Goal: Information Seeking & Learning: Understand process/instructions

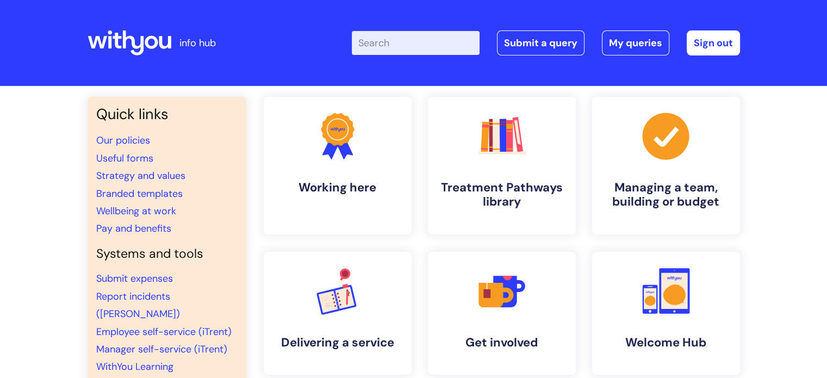
click at [402, 43] on input "Enter your search term here..." at bounding box center [416, 43] width 128 height 24
type input "system change udates"
click button "Search" at bounding box center [0, 0] width 0 height 0
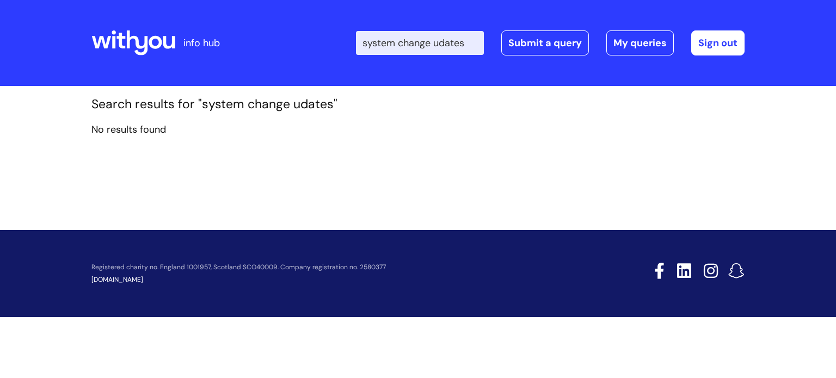
drag, startPoint x: 475, startPoint y: 41, endPoint x: 362, endPoint y: 40, distance: 113.2
click at [362, 40] on div "Enter your search term here... system change udates Search Submit a query My qu…" at bounding box center [499, 43] width 491 height 64
type input "n"
type input "b"
type input "nebula"
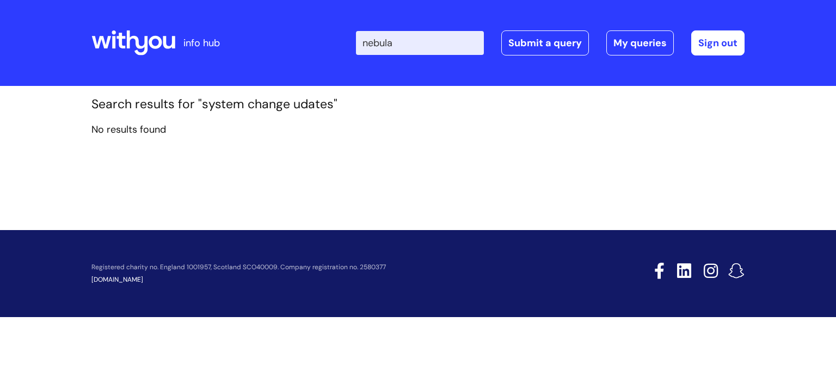
click button "Search" at bounding box center [0, 0] width 0 height 0
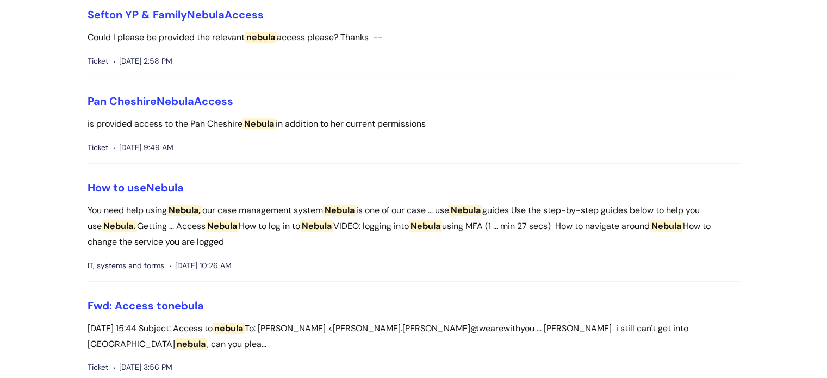
scroll to position [573, 0]
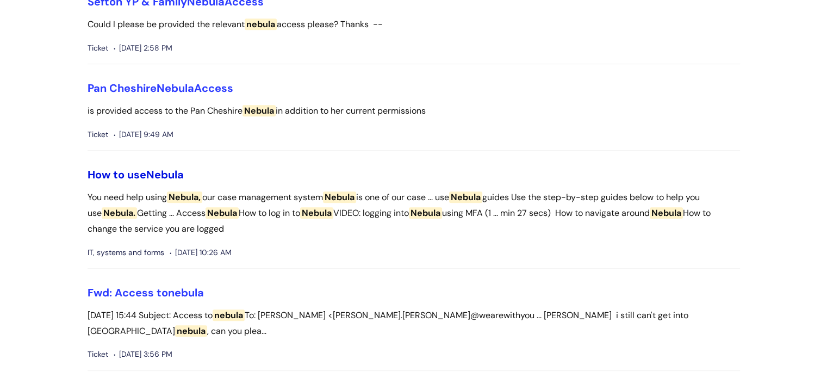
click at [137, 180] on link "How to use Nebula" at bounding box center [136, 175] width 96 height 14
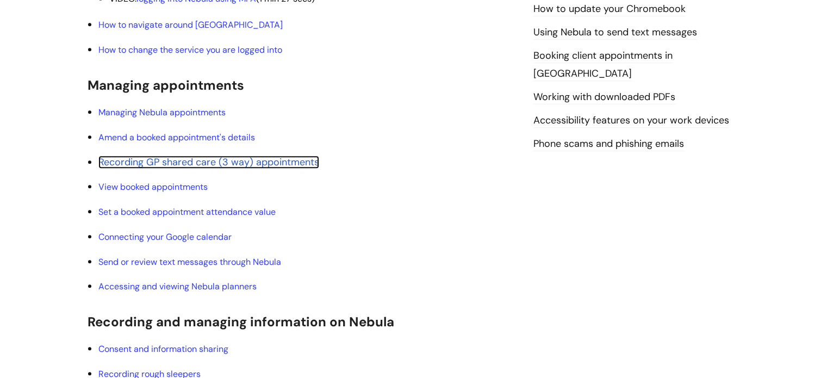
scroll to position [622, 0]
click at [198, 164] on link "Recording GP shared care (3 way) appointments" at bounding box center [208, 162] width 221 height 13
